Goal: Task Accomplishment & Management: Manage account settings

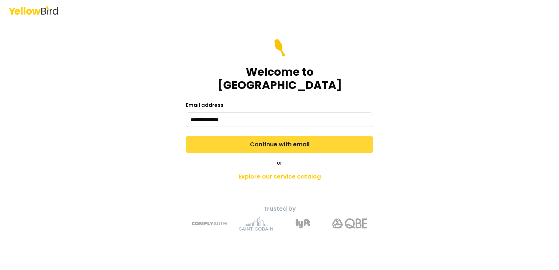
click at [307, 140] on button "Continue with email" at bounding box center [279, 145] width 187 height 18
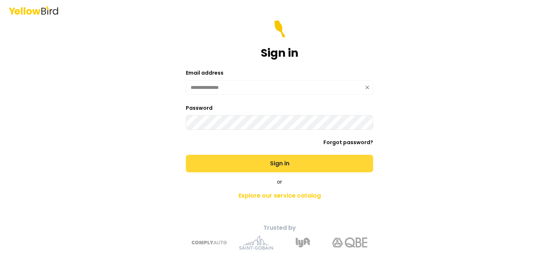
click at [294, 164] on button "Sign in" at bounding box center [279, 164] width 187 height 18
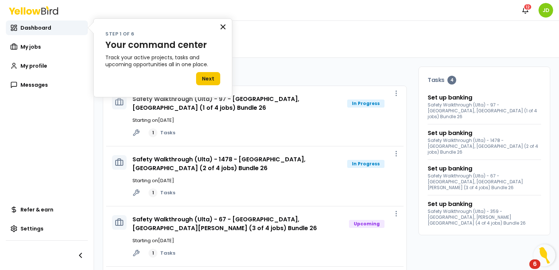
click at [224, 25] on button "×" at bounding box center [223, 27] width 7 height 12
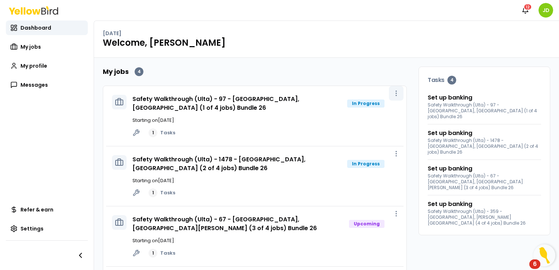
click at [389, 96] on button "button" at bounding box center [396, 93] width 15 height 15
click at [454, 99] on link "Set up banking" at bounding box center [450, 97] width 45 height 9
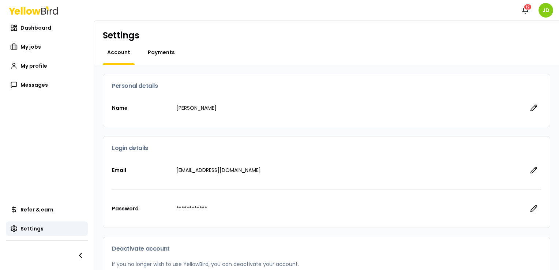
click at [153, 52] on span "Payments" at bounding box center [161, 52] width 27 height 7
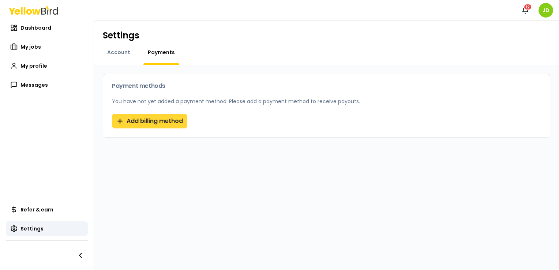
click at [165, 119] on button "Add billing method" at bounding box center [149, 121] width 75 height 15
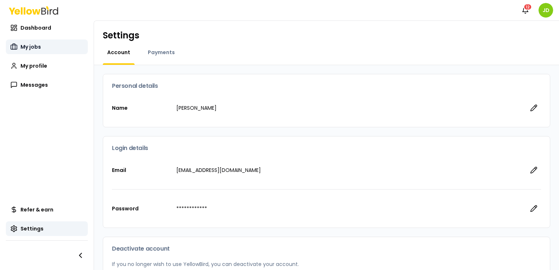
click at [33, 45] on span "My jobs" at bounding box center [30, 46] width 20 height 7
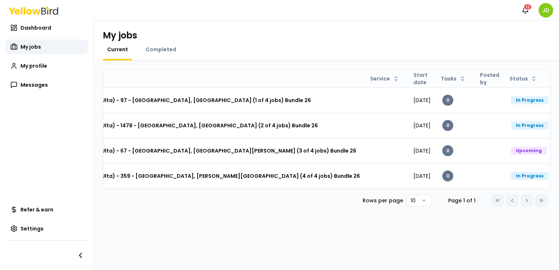
scroll to position [0, 86]
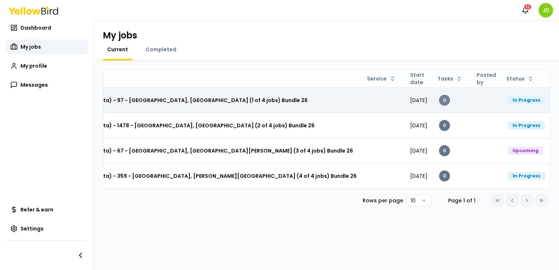
click at [439, 100] on div "0" at bounding box center [444, 100] width 11 height 11
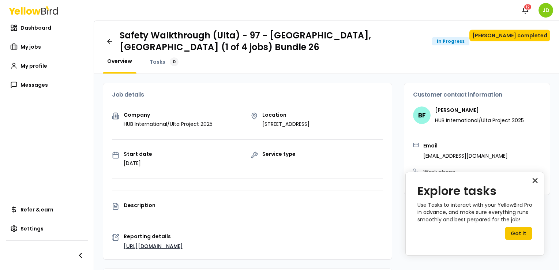
click at [537, 183] on button "×" at bounding box center [535, 181] width 7 height 12
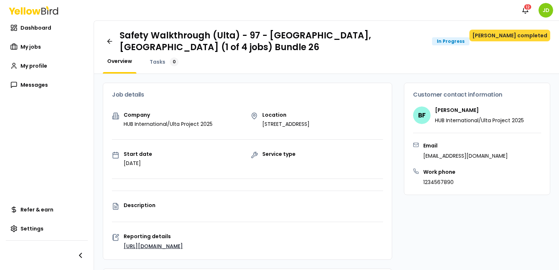
click at [526, 38] on button "[PERSON_NAME] completed" at bounding box center [509, 36] width 81 height 12
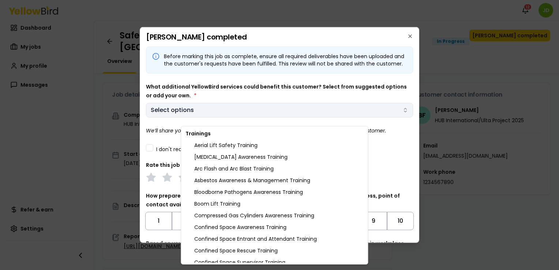
click at [230, 120] on body "Notifications 12 JD Dashboard My jobs My profile Messages Refer & earn Settings…" at bounding box center [279, 135] width 559 height 270
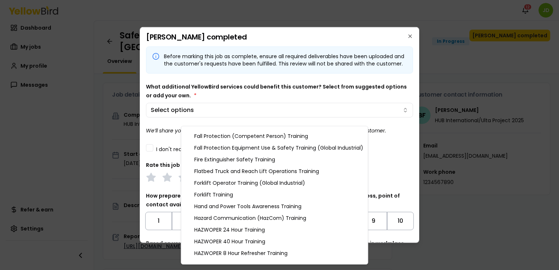
scroll to position [220, 0]
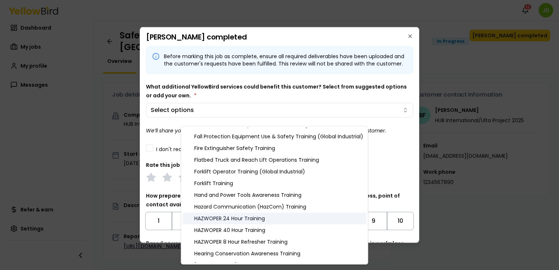
click at [253, 218] on div "HAZWOPER 24 Hour Training" at bounding box center [275, 219] width 184 height 12
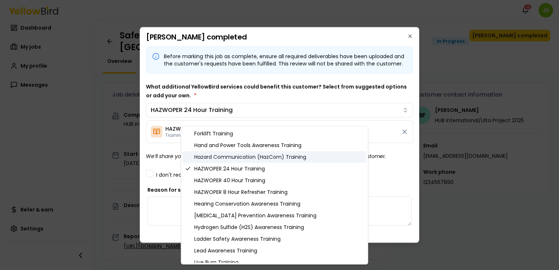
scroll to position [293, 0]
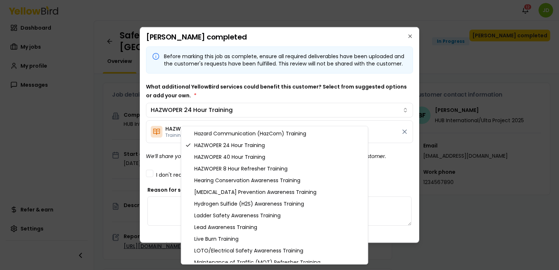
click at [446, 192] on div at bounding box center [279, 135] width 559 height 270
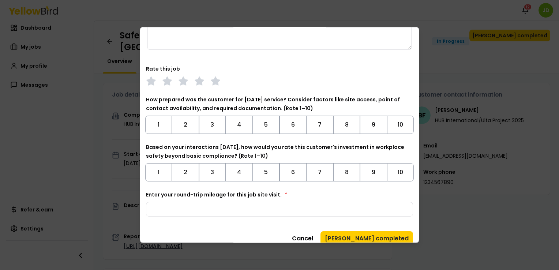
scroll to position [191, 0]
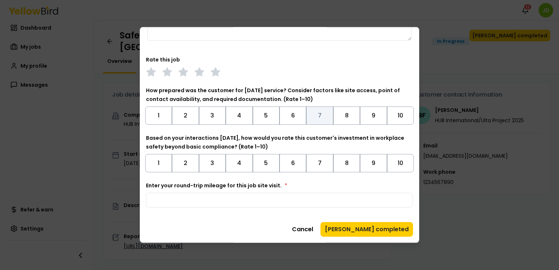
click at [310, 119] on button "7" at bounding box center [319, 115] width 27 height 18
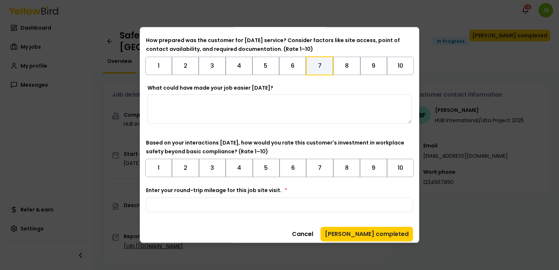
scroll to position [246, 0]
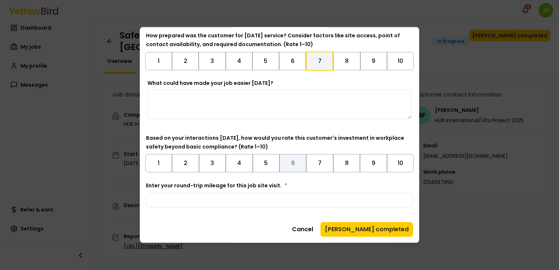
click at [292, 162] on button "6" at bounding box center [293, 163] width 27 height 18
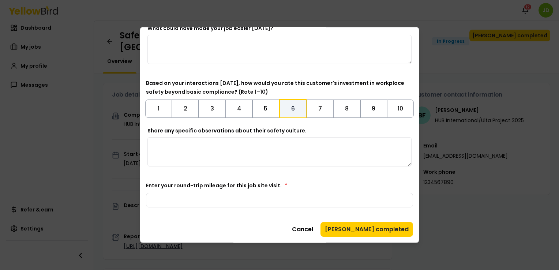
scroll to position [301, 0]
click at [325, 206] on input "Enter your round-trip mileage for this job site visit. *" at bounding box center [279, 200] width 267 height 15
type input "*"
click at [391, 236] on button "[PERSON_NAME] completed" at bounding box center [367, 229] width 93 height 15
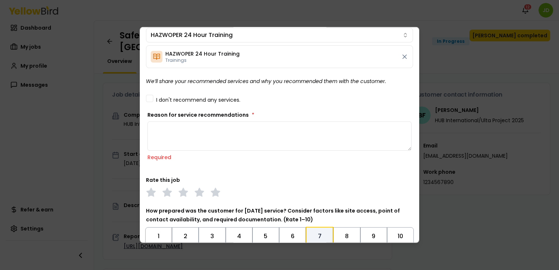
click at [211, 132] on textarea "Reason for service recommendations *" at bounding box center [279, 135] width 264 height 29
click at [215, 135] on textarea "Reason for service recommendations *" at bounding box center [279, 135] width 264 height 29
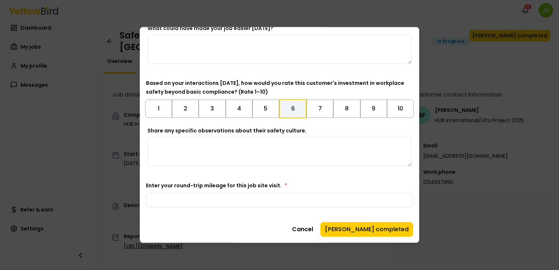
scroll to position [301, 0]
type textarea "**********"
click at [362, 232] on button "[PERSON_NAME] completed" at bounding box center [367, 229] width 93 height 15
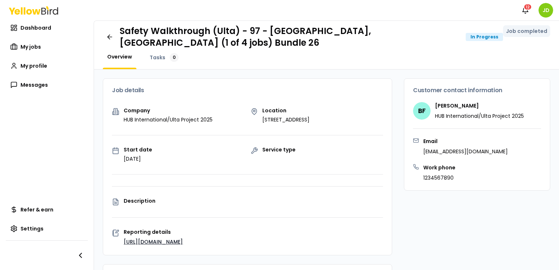
scroll to position [0, 0]
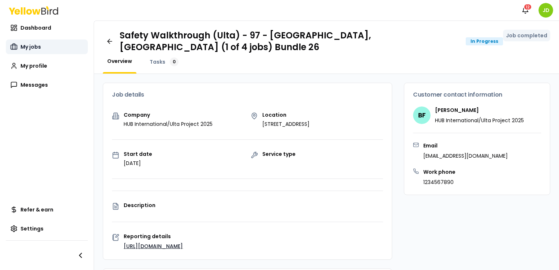
click at [33, 44] on span "My jobs" at bounding box center [30, 46] width 20 height 7
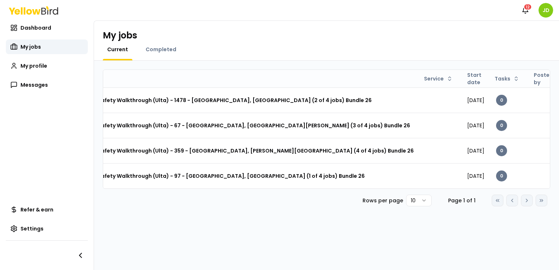
scroll to position [0, 86]
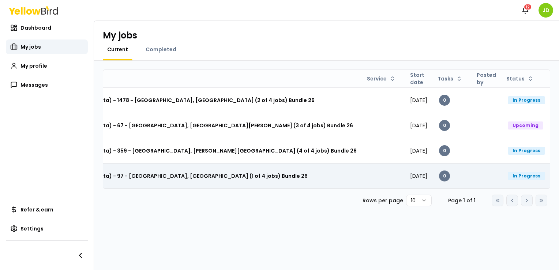
click at [540, 179] on html "Notifications 12 JD Dashboard My jobs My profile Messages Refer & earn Settings…" at bounding box center [279, 135] width 559 height 270
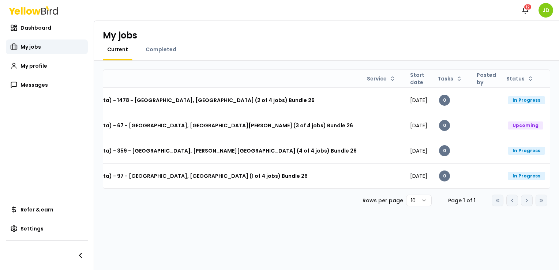
click at [538, 178] on html "Notifications 12 JD Dashboard My jobs My profile Messages Refer & earn Settings…" at bounding box center [279, 135] width 559 height 270
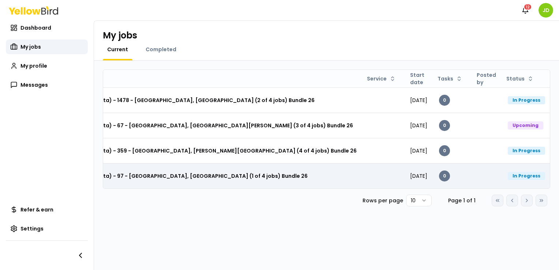
click at [510, 175] on div "In Progress" at bounding box center [526, 176] width 37 height 8
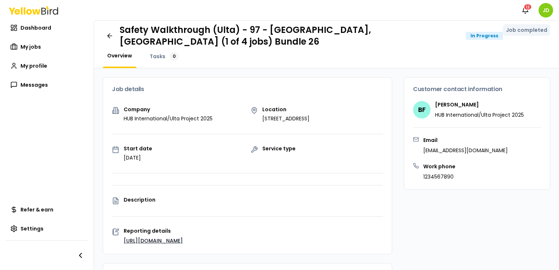
scroll to position [152, 0]
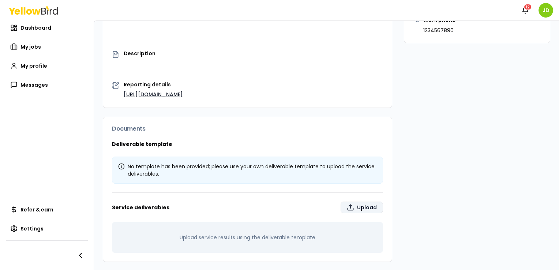
click at [373, 205] on label "Upload" at bounding box center [362, 208] width 42 height 12
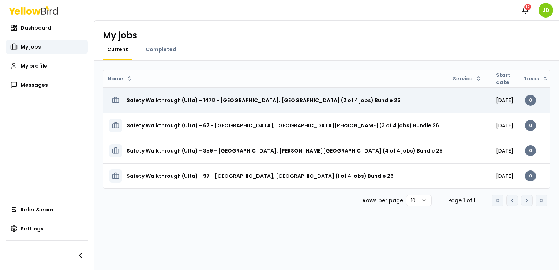
click at [535, 101] on td "0" at bounding box center [538, 99] width 38 height 25
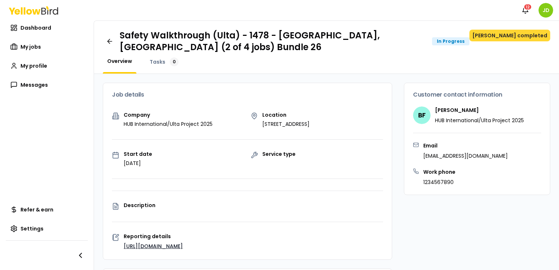
click at [509, 41] on button "[PERSON_NAME] completed" at bounding box center [509, 36] width 81 height 12
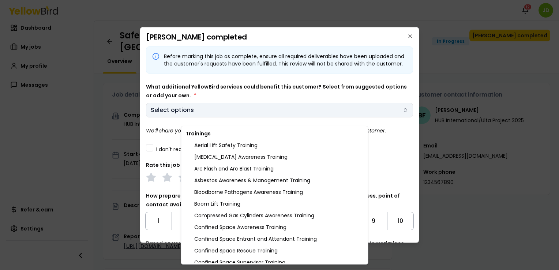
click at [379, 120] on body "Notifications 12 JD Dashboard My jobs My profile Messages Refer & earn Settings…" at bounding box center [279, 135] width 559 height 270
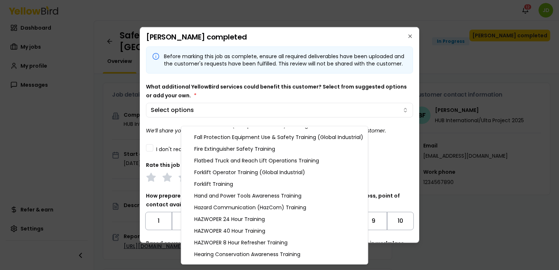
scroll to position [220, 0]
click at [247, 221] on div "HAZWOPER 24 Hour Training" at bounding box center [275, 219] width 184 height 12
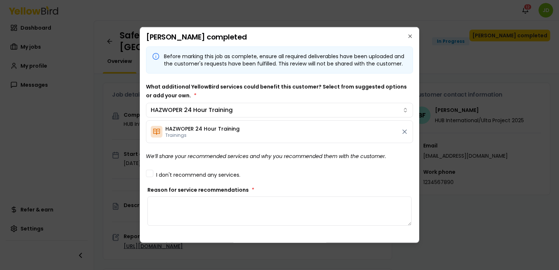
click at [392, 172] on body "Notifications 12 JD Dashboard My jobs My profile Messages Refer & earn Settings…" at bounding box center [279, 135] width 559 height 270
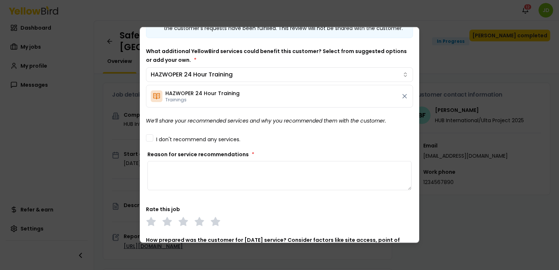
scroll to position [37, 0]
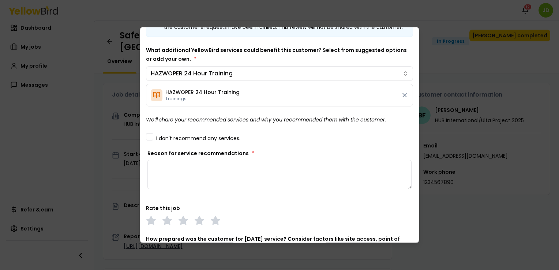
click at [204, 175] on textarea "Reason for service recommendations *" at bounding box center [279, 174] width 264 height 29
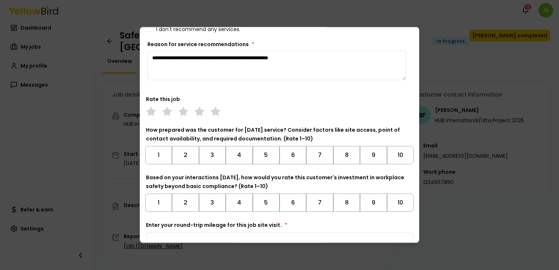
scroll to position [146, 0]
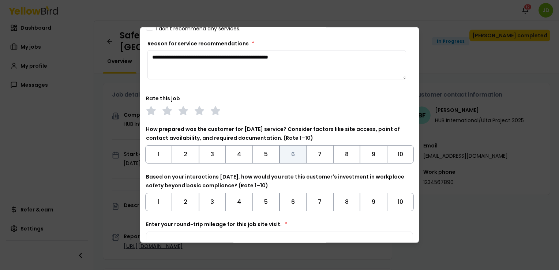
type textarea "**********"
click at [291, 162] on button "6" at bounding box center [293, 154] width 27 height 18
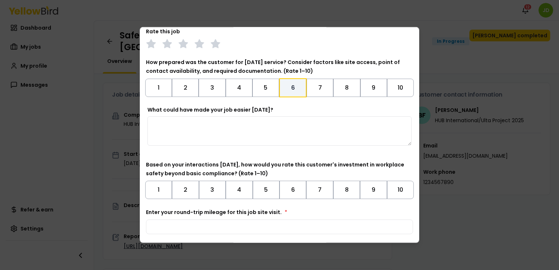
scroll to position [220, 0]
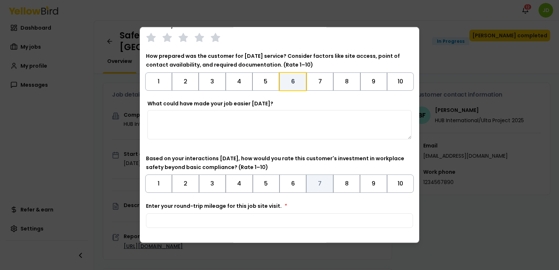
click at [309, 188] on button "7" at bounding box center [319, 184] width 27 height 18
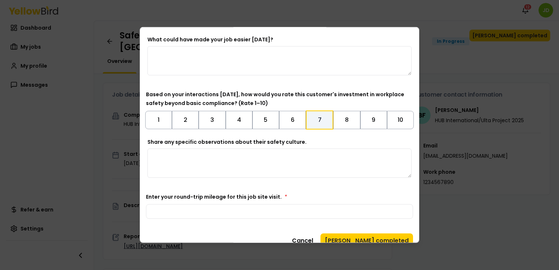
scroll to position [301, 0]
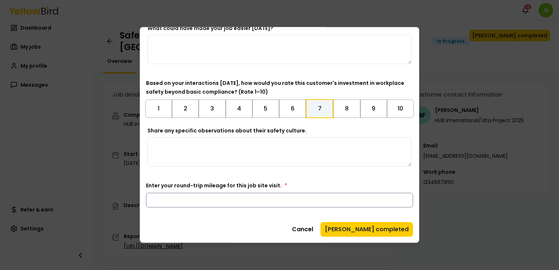
click at [295, 199] on input "Enter your round-trip mileage for this job site visit. *" at bounding box center [279, 200] width 267 height 15
type input "**"
click at [377, 225] on button "[PERSON_NAME] completed" at bounding box center [367, 229] width 93 height 15
click at [375, 228] on button "[PERSON_NAME] completed" at bounding box center [367, 229] width 93 height 15
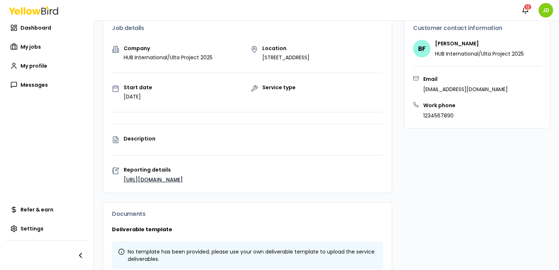
scroll to position [0, 0]
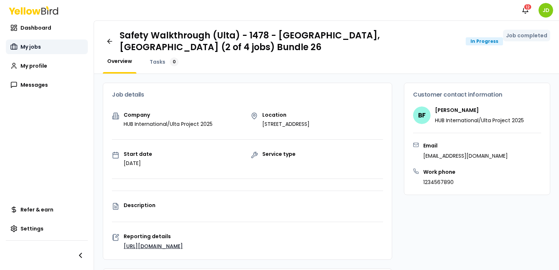
click at [37, 45] on span "My jobs" at bounding box center [30, 46] width 20 height 7
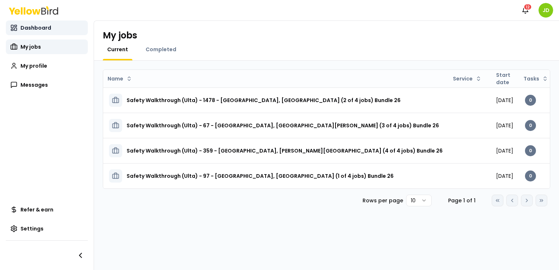
click at [32, 30] on span "Dashboard" at bounding box center [35, 27] width 31 height 7
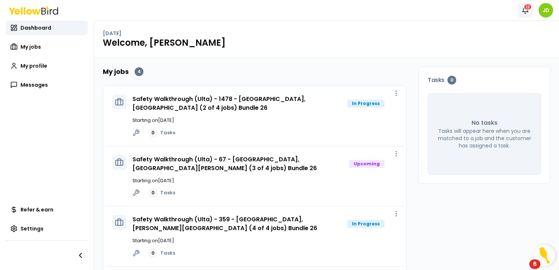
click at [527, 11] on icon "button" at bounding box center [525, 9] width 5 height 5
click at [551, 91] on div "My jobs 4 Safety Walkthrough (Ulta) - 1478 - [GEOGRAPHIC_DATA], [GEOGRAPHIC_DAT…" at bounding box center [326, 197] width 465 height 278
click at [36, 43] on span "My jobs" at bounding box center [30, 46] width 20 height 7
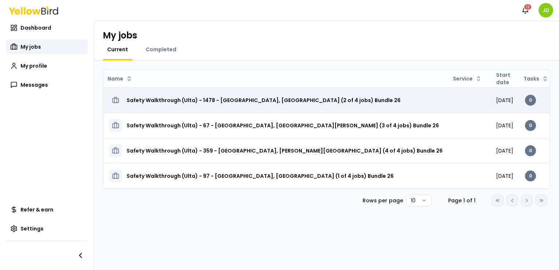
click at [381, 107] on td "Safety Walkthrough (Ulta) - 1478 - [GEOGRAPHIC_DATA], [GEOGRAPHIC_DATA] (2 of 4…" at bounding box center [275, 99] width 345 height 25
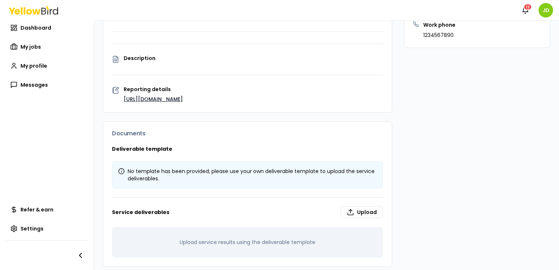
scroll to position [152, 0]
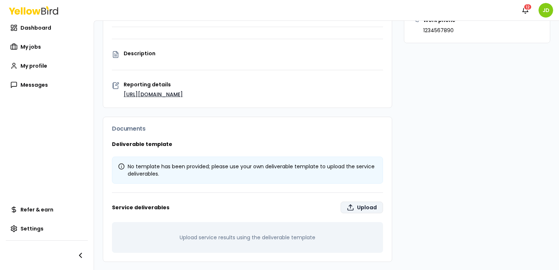
click at [363, 205] on label "Upload" at bounding box center [362, 208] width 42 height 12
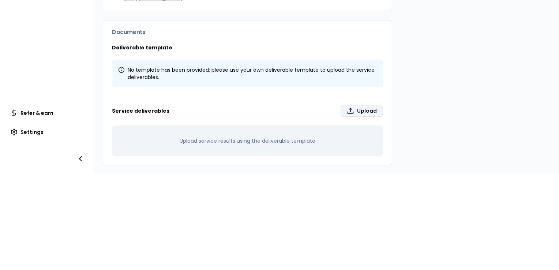
click at [350, 105] on label "Upload" at bounding box center [362, 111] width 42 height 12
click at [350, 255] on input "Upload" at bounding box center [391, 262] width 559 height 15
click at [360, 107] on label "Upload" at bounding box center [362, 111] width 42 height 12
click at [360, 255] on input "Upload" at bounding box center [391, 262] width 559 height 15
type input "**********"
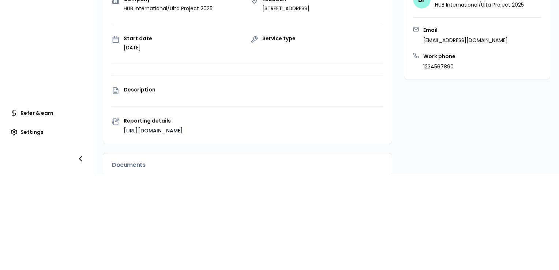
scroll to position [0, 0]
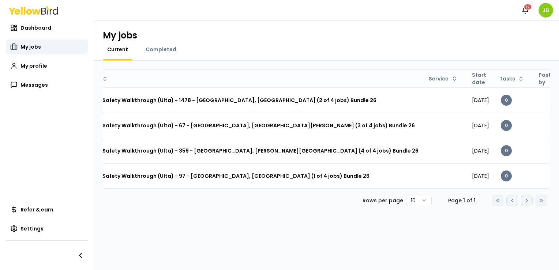
scroll to position [0, 86]
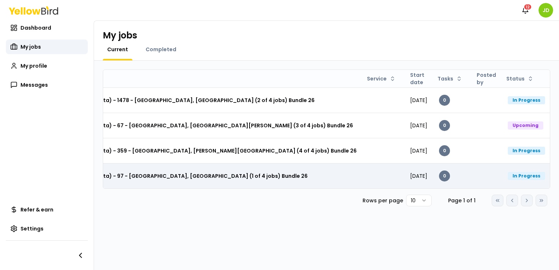
click at [363, 174] on td at bounding box center [384, 175] width 42 height 25
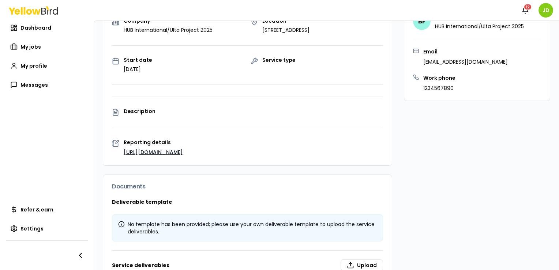
scroll to position [165, 0]
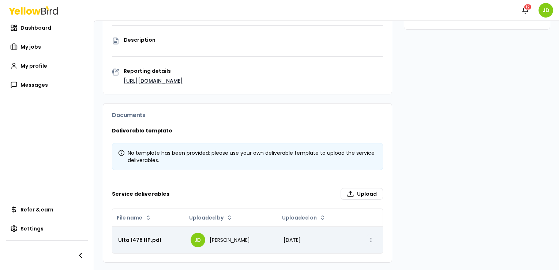
click at [363, 239] on html "Notifications 12 JD Dashboard My jobs My profile Messages Refer & earn Settings…" at bounding box center [279, 135] width 559 height 270
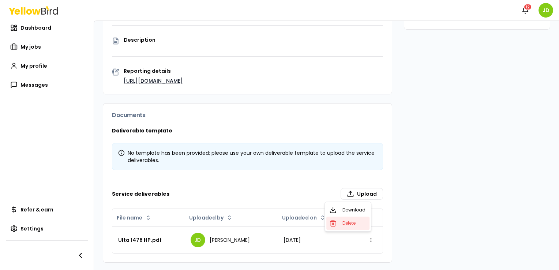
click at [351, 222] on span "Delete" at bounding box center [348, 223] width 13 height 6
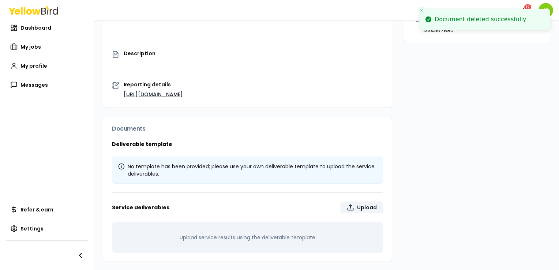
click at [362, 209] on label "Upload" at bounding box center [362, 208] width 42 height 12
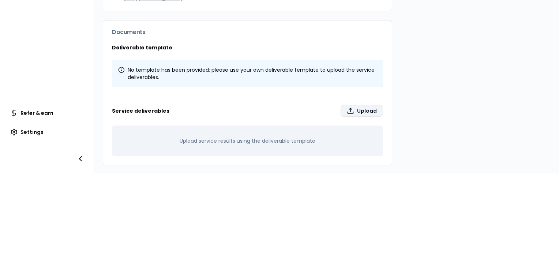
type input "**********"
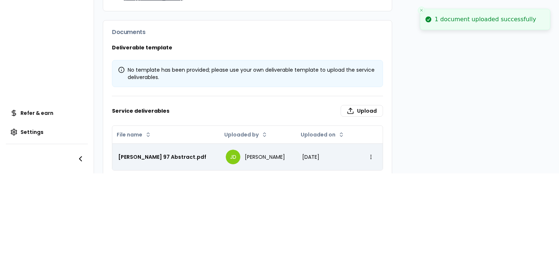
click at [176, 153] on div "[PERSON_NAME] 97 Abstract.pdf" at bounding box center [166, 156] width 96 height 7
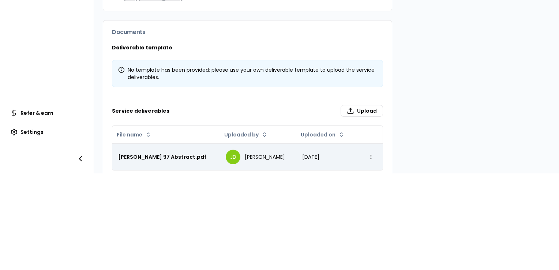
click at [176, 153] on div "[PERSON_NAME] 97 Abstract.pdf" at bounding box center [166, 156] width 96 height 7
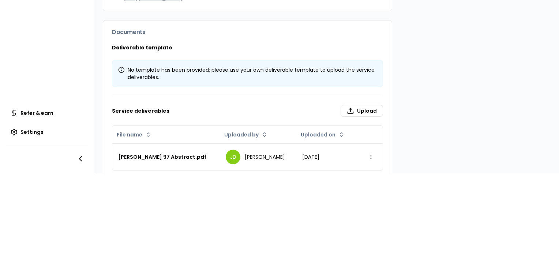
click at [361, 185] on div "Notifications 12 JD Dashboard My jobs My profile Messages Refer & earn Settings…" at bounding box center [279, 135] width 559 height 270
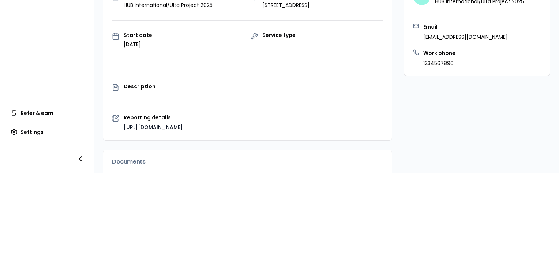
scroll to position [0, 0]
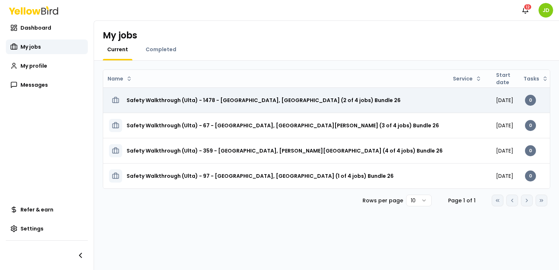
click at [490, 105] on td "[DATE]" at bounding box center [504, 99] width 29 height 25
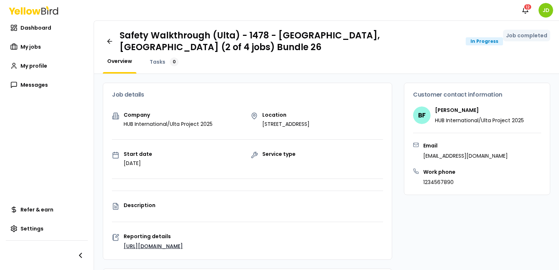
scroll to position [165, 0]
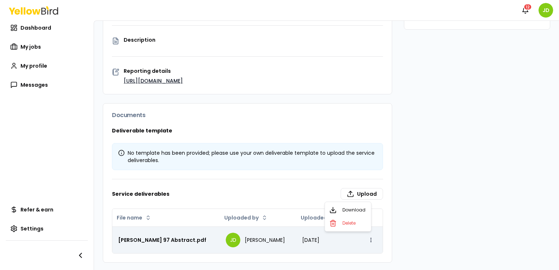
click at [365, 241] on html "Notifications 12 JD Dashboard My jobs My profile Messages Refer & earn Settings…" at bounding box center [279, 135] width 559 height 270
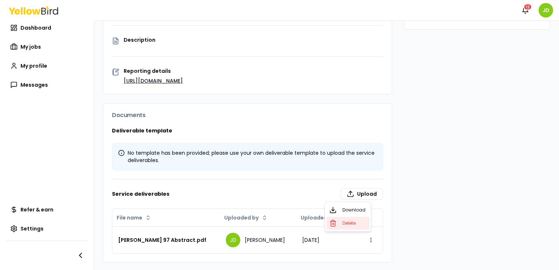
click at [345, 222] on span "Delete" at bounding box center [348, 223] width 13 height 6
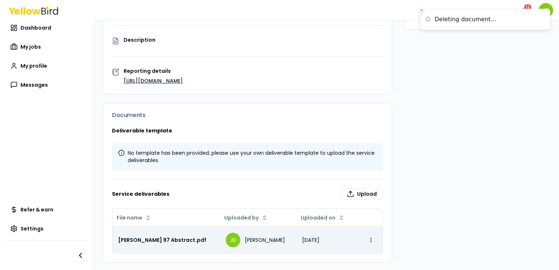
scroll to position [152, 0]
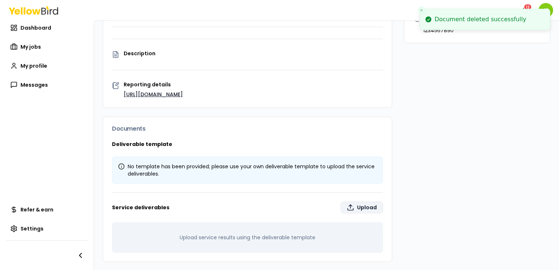
click at [355, 209] on label "Upload" at bounding box center [362, 208] width 42 height 12
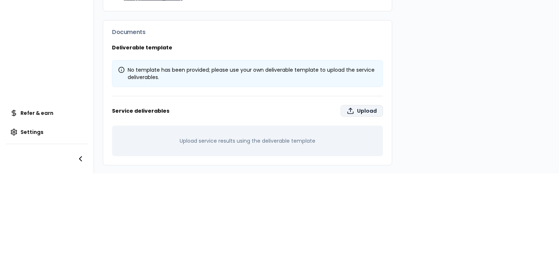
type input "**********"
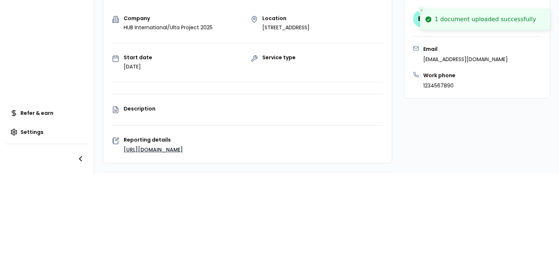
scroll to position [0, 0]
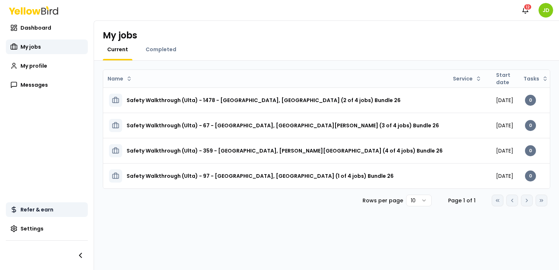
click at [33, 208] on span "Refer & earn" at bounding box center [36, 209] width 33 height 7
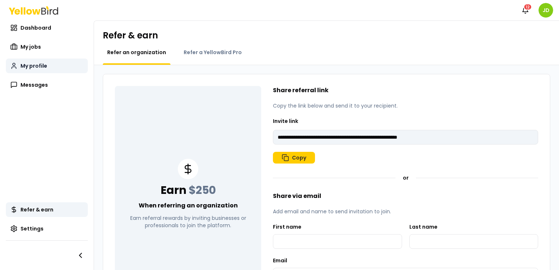
click at [40, 68] on span "My profile" at bounding box center [33, 65] width 27 height 7
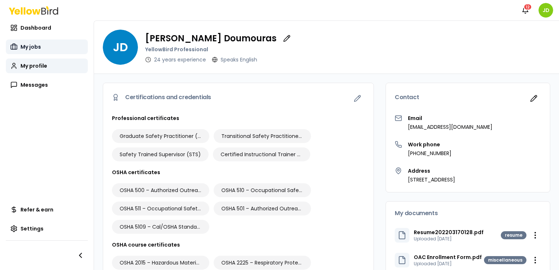
click at [30, 50] on span "My jobs" at bounding box center [30, 46] width 20 height 7
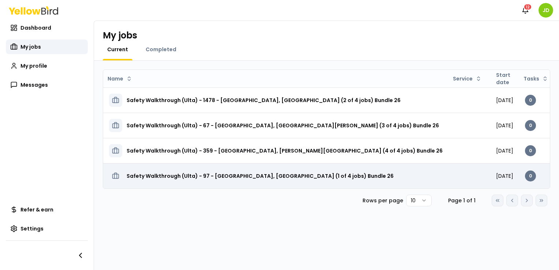
drag, startPoint x: 372, startPoint y: 178, endPoint x: 493, endPoint y: 179, distance: 120.8
click at [493, 179] on tr "Safety Walkthrough (Ulta) - 97 - [GEOGRAPHIC_DATA], [GEOGRAPHIC_DATA] (1 of 4 j…" at bounding box center [381, 175] width 557 height 25
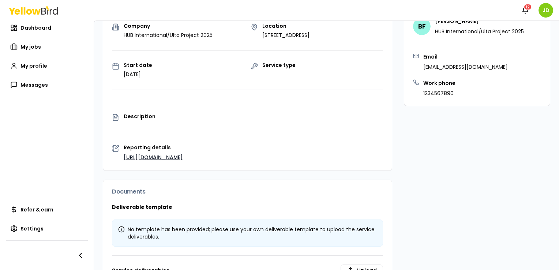
scroll to position [165, 0]
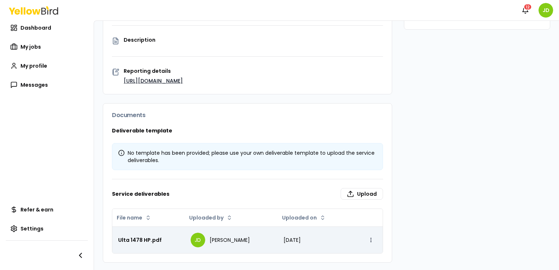
click at [364, 238] on html "Notifications 12 JD Dashboard My jobs My profile Messages Refer & earn Settings…" at bounding box center [279, 135] width 559 height 270
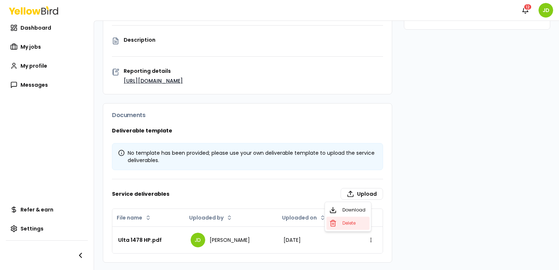
click at [342, 225] on span "Delete" at bounding box center [348, 223] width 13 height 6
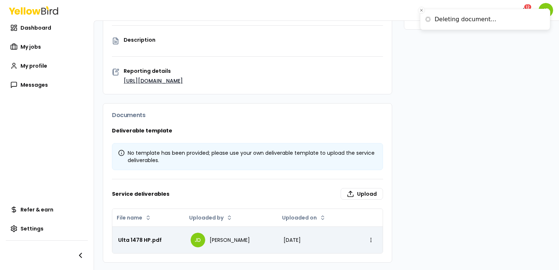
scroll to position [152, 0]
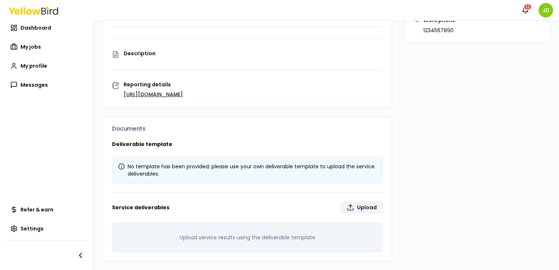
click at [370, 211] on label "Upload" at bounding box center [362, 208] width 42 height 12
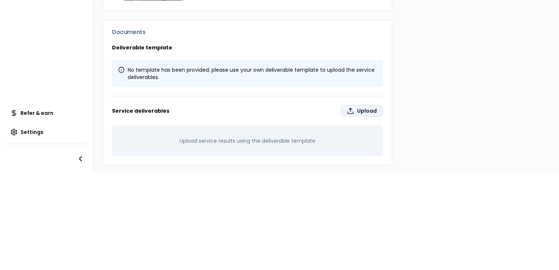
type input "**********"
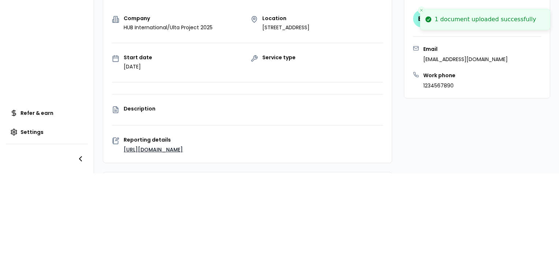
scroll to position [165, 0]
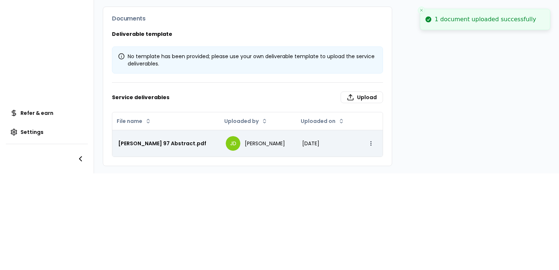
click at [368, 137] on html "1 document uploaded successfully Notifications 12 JD Dashboard My jobs My profi…" at bounding box center [279, 135] width 559 height 270
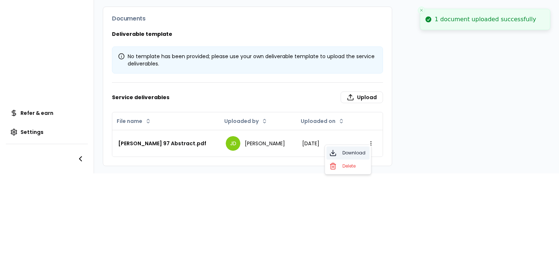
click at [360, 153] on span "Download" at bounding box center [353, 153] width 23 height 6
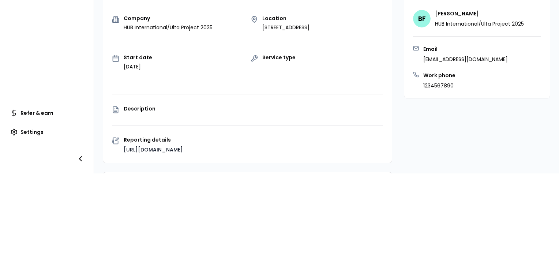
scroll to position [0, 0]
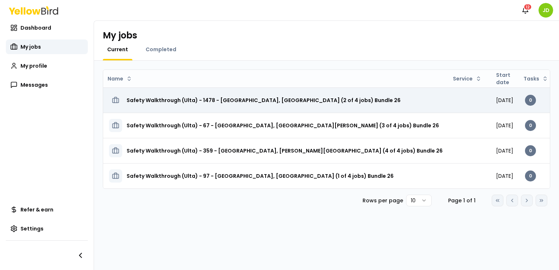
click at [390, 104] on h3 "Safety Walkthrough (Ulta) - 1478 - [GEOGRAPHIC_DATA], [GEOGRAPHIC_DATA] (2 of 4…" at bounding box center [264, 100] width 274 height 13
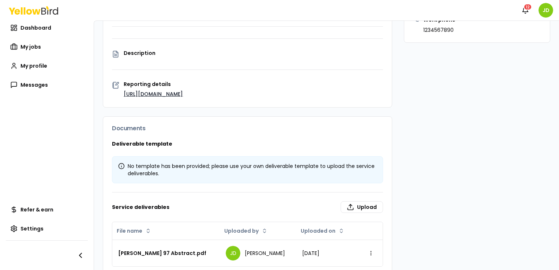
scroll to position [165, 0]
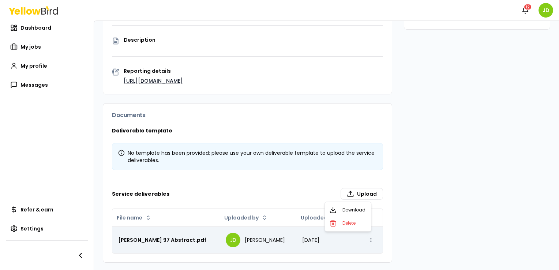
click at [363, 242] on html "Notifications 12 JD Dashboard My jobs My profile Messages Refer & earn Settings…" at bounding box center [279, 135] width 559 height 270
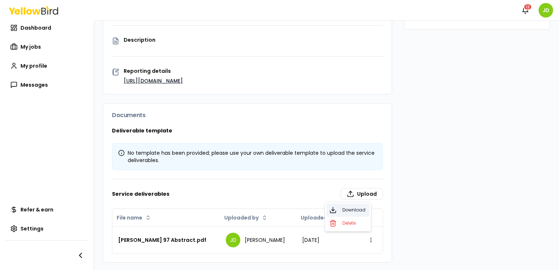
click at [353, 213] on link "Download" at bounding box center [347, 209] width 43 height 13
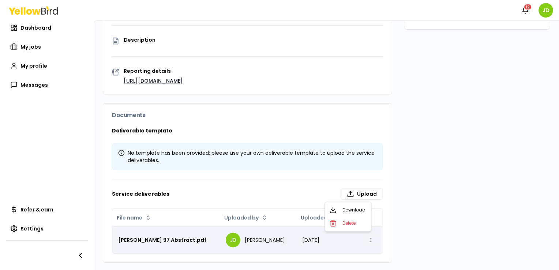
click at [365, 239] on html "Notifications 12 JD Dashboard My jobs My profile Messages Refer & earn Settings…" at bounding box center [279, 135] width 559 height 270
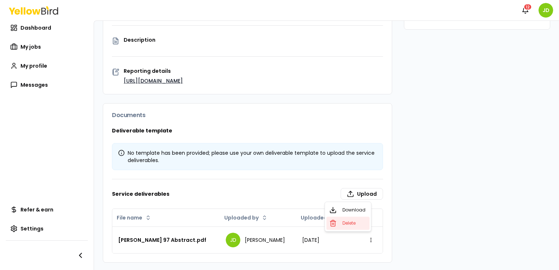
click at [359, 226] on div "Delete" at bounding box center [347, 223] width 43 height 13
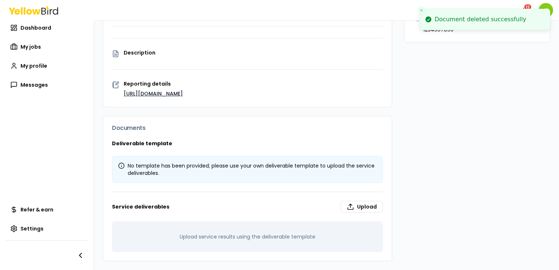
scroll to position [152, 0]
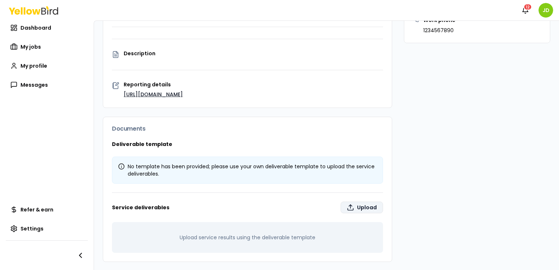
click at [362, 209] on label "Upload" at bounding box center [362, 208] width 42 height 12
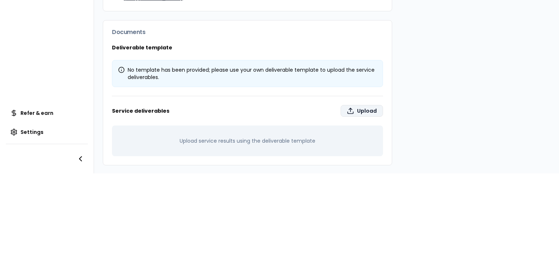
type input "**********"
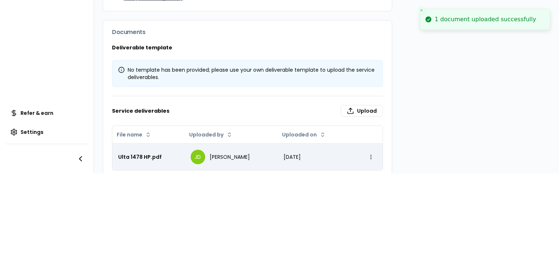
click at [365, 151] on html "1 document uploaded successfully Notifications 12 JD Dashboard My jobs My profi…" at bounding box center [279, 135] width 559 height 270
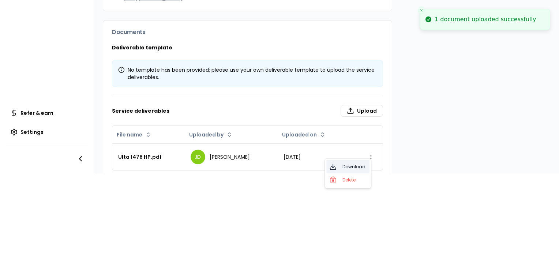
click at [351, 171] on link "Download" at bounding box center [347, 166] width 43 height 13
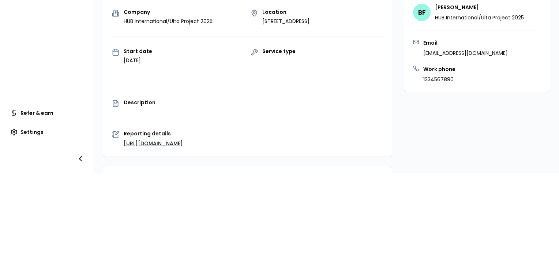
scroll to position [0, 0]
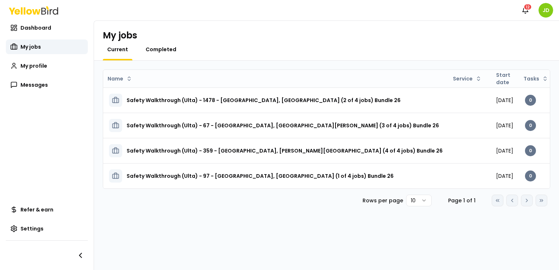
click at [169, 52] on span "Completed" at bounding box center [161, 49] width 31 height 7
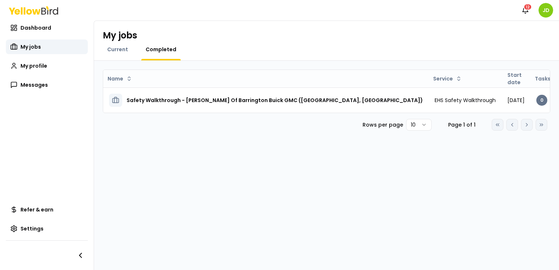
click at [112, 53] on div "Current" at bounding box center [118, 53] width 30 height 15
click at [116, 51] on span "Current" at bounding box center [117, 49] width 21 height 7
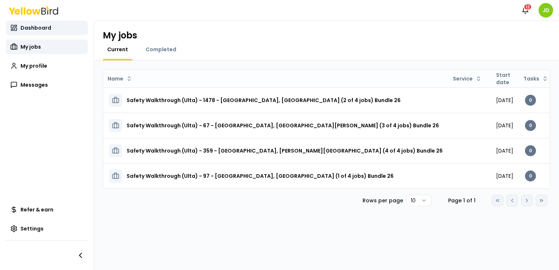
click at [44, 29] on span "Dashboard" at bounding box center [35, 27] width 31 height 7
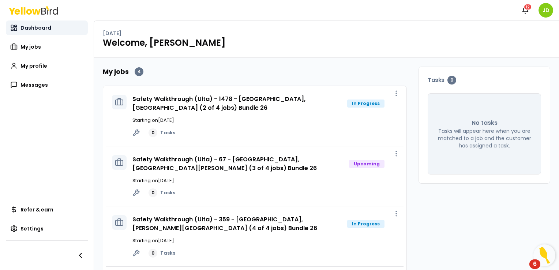
click at [48, 26] on span "Dashboard" at bounding box center [35, 27] width 31 height 7
click at [40, 45] on span "My jobs" at bounding box center [30, 46] width 20 height 7
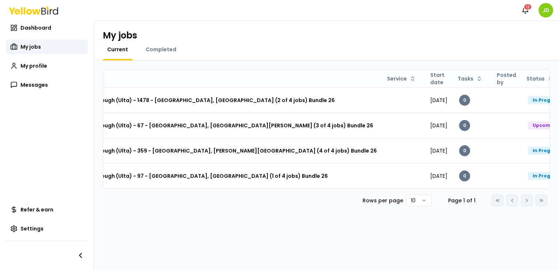
scroll to position [0, 86]
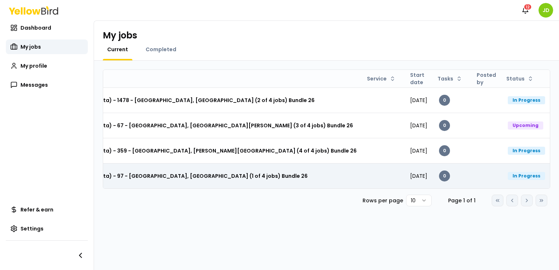
click at [509, 175] on div "In Progress" at bounding box center [526, 176] width 37 height 8
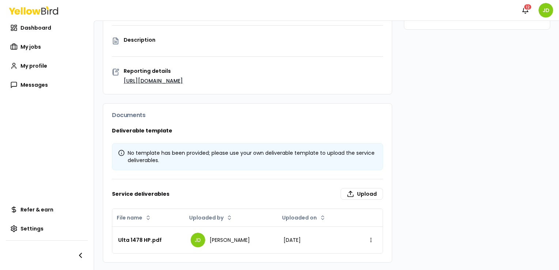
scroll to position [165, 0]
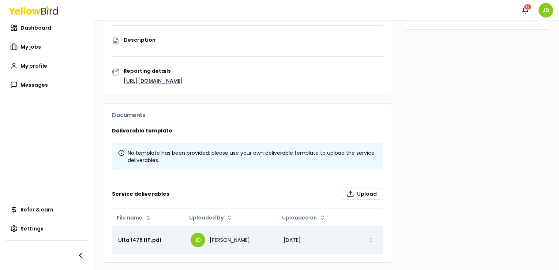
click at [365, 240] on html "Notifications 12 JD Dashboard My jobs My profile Messages Refer & earn Settings…" at bounding box center [279, 135] width 559 height 270
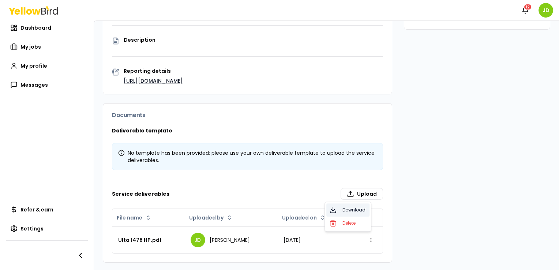
click at [351, 211] on span "Download" at bounding box center [353, 210] width 23 height 6
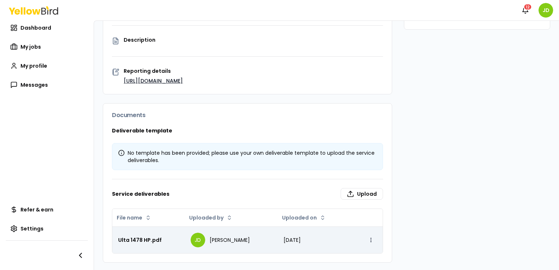
click at [366, 237] on html "Notifications 12 JD Dashboard My jobs My profile Messages Refer & earn Settings…" at bounding box center [279, 135] width 559 height 270
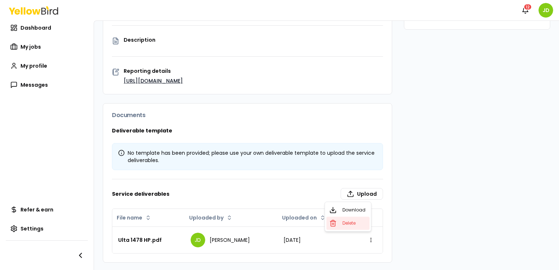
click at [354, 224] on span "Delete" at bounding box center [348, 223] width 13 height 6
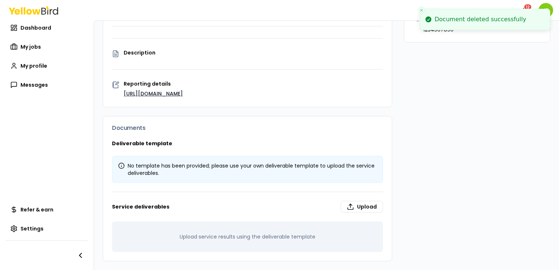
scroll to position [152, 0]
click at [358, 210] on label "Upload" at bounding box center [362, 208] width 42 height 12
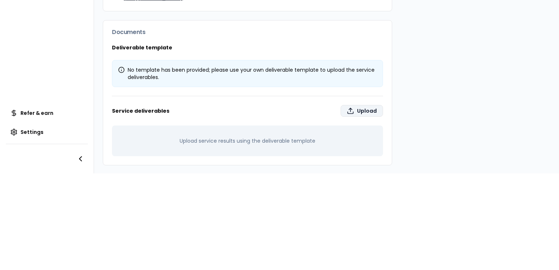
type input "**********"
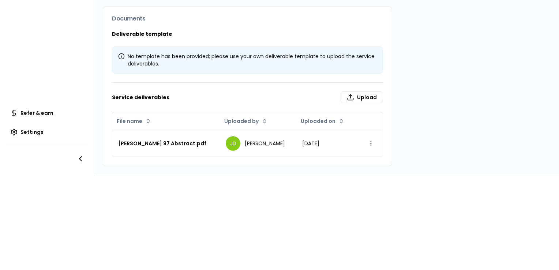
scroll to position [165, 0]
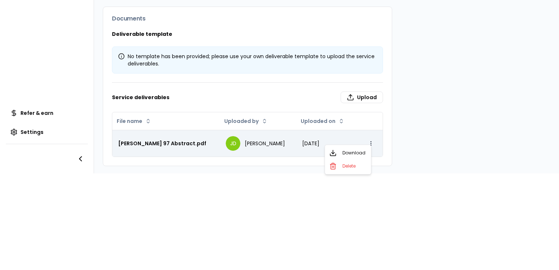
click at [360, 136] on html "Notifications 12 JD Dashboard My jobs My profile Messages Refer & earn Settings…" at bounding box center [279, 135] width 559 height 270
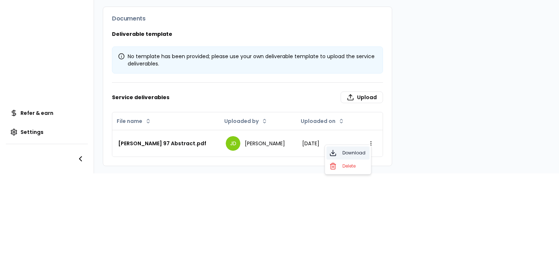
click at [352, 152] on span "Download" at bounding box center [353, 153] width 23 height 6
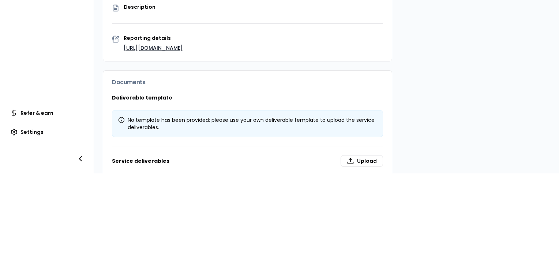
scroll to position [0, 0]
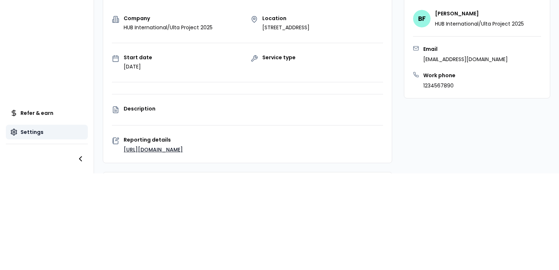
click at [39, 131] on link "Settings" at bounding box center [47, 132] width 82 height 15
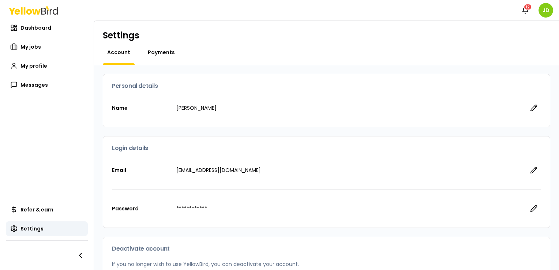
click at [172, 50] on span "Payments" at bounding box center [161, 52] width 27 height 7
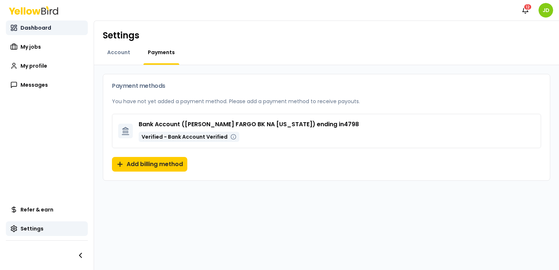
click at [23, 26] on span "Dashboard" at bounding box center [35, 27] width 31 height 7
